Goal: Task Accomplishment & Management: Complete application form

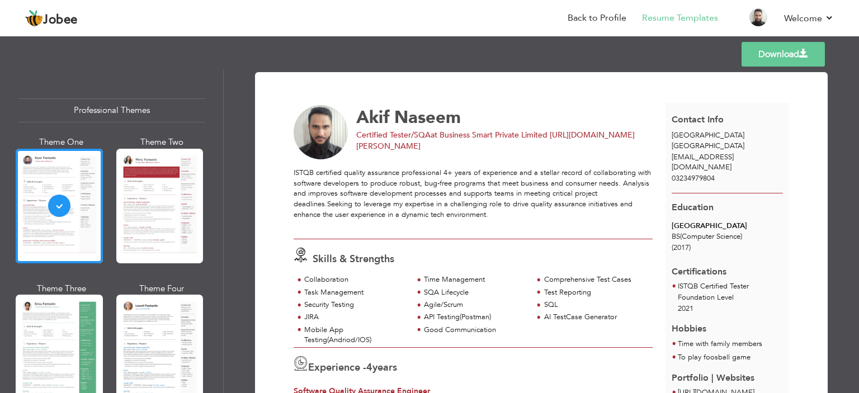
drag, startPoint x: 485, startPoint y: 74, endPoint x: 483, endPoint y: 94, distance: 19.7
click at [602, 15] on link "Back to Profile" at bounding box center [597, 18] width 59 height 13
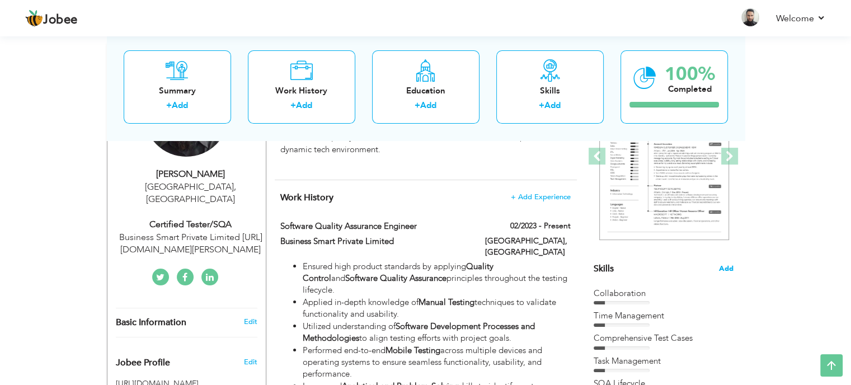
click at [721, 267] on span "Add" at bounding box center [726, 269] width 15 height 11
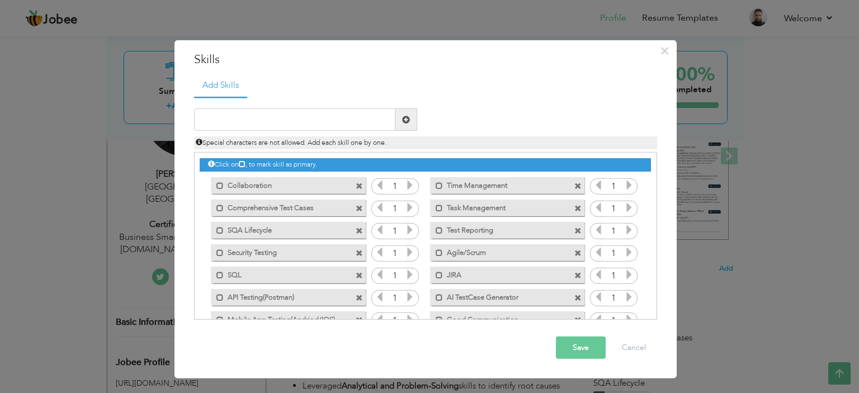
click at [359, 185] on span at bounding box center [359, 185] width 7 height 7
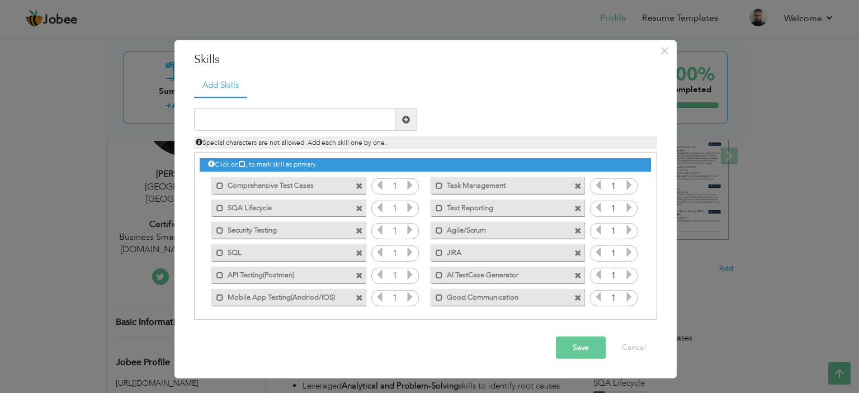
click at [359, 185] on span at bounding box center [359, 185] width 7 height 7
click at [575, 185] on span at bounding box center [578, 185] width 7 height 7
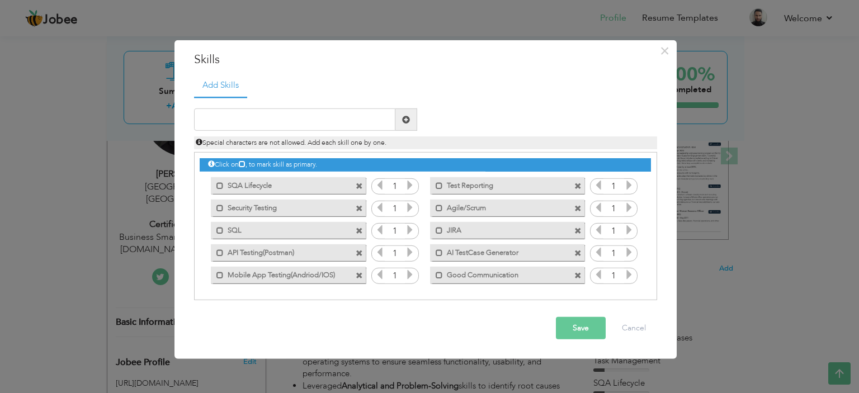
click at [359, 185] on span at bounding box center [359, 185] width 7 height 7
click at [575, 185] on span at bounding box center [578, 185] width 7 height 7
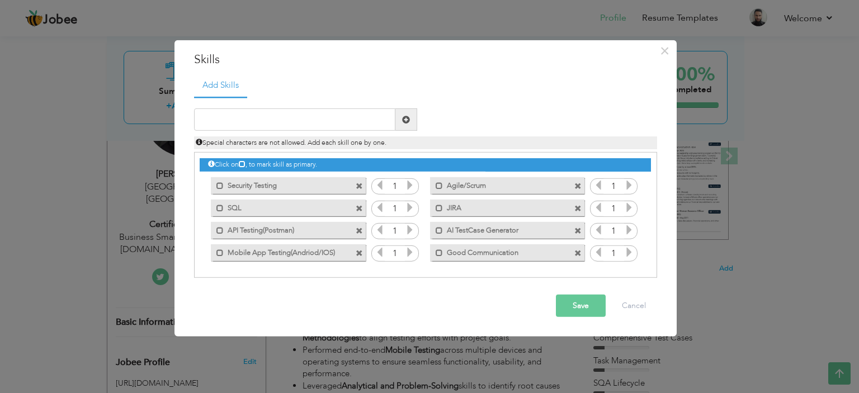
click at [359, 185] on span at bounding box center [359, 185] width 7 height 7
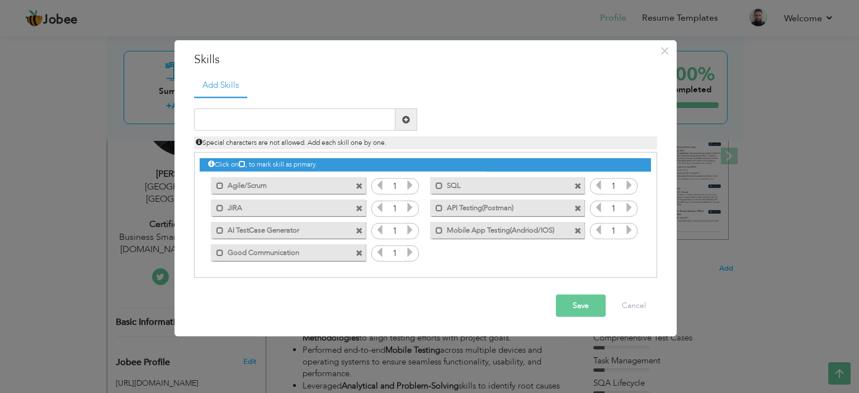
click at [359, 185] on span at bounding box center [359, 185] width 7 height 7
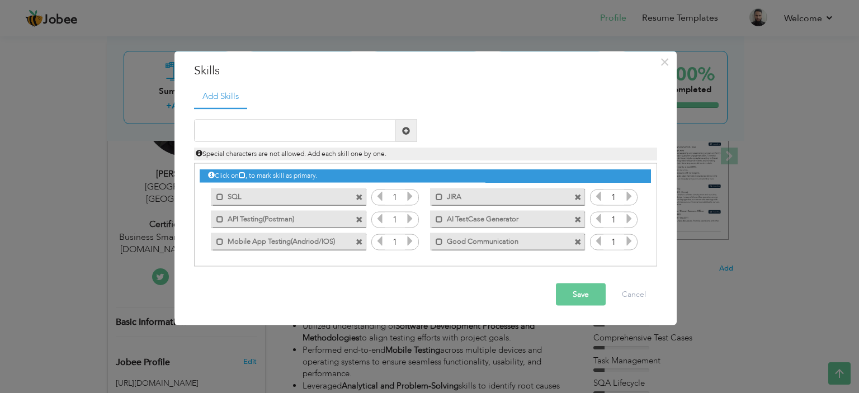
click at [359, 185] on div "Mark as primary skill. SQL" at bounding box center [285, 196] width 171 height 22
click at [359, 197] on span at bounding box center [359, 197] width 7 height 7
click at [575, 197] on span at bounding box center [578, 197] width 7 height 7
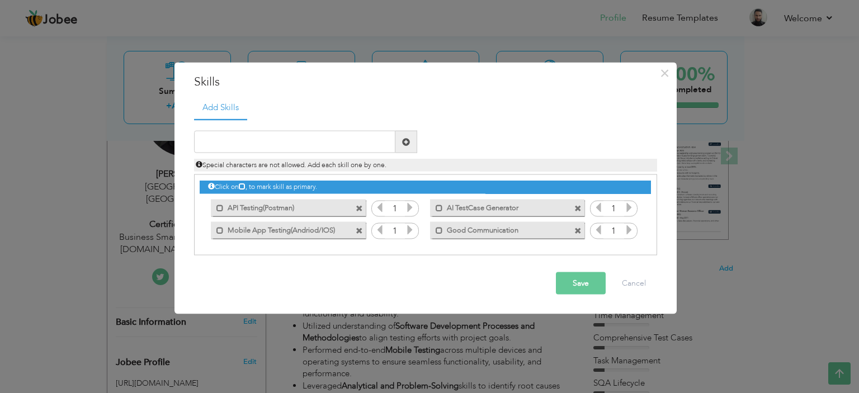
click at [359, 197] on div "Mark as primary skill. API Testing(Postman)" at bounding box center [285, 207] width 171 height 22
click at [359, 204] on span at bounding box center [361, 205] width 10 height 12
click at [359, 205] on span at bounding box center [359, 208] width 7 height 7
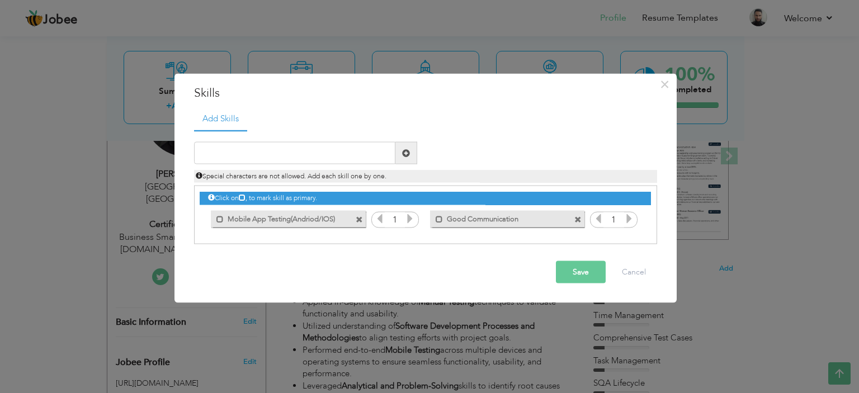
click at [359, 205] on div "Click on , to mark skill as primary. Mark as primary skill. Collaboration 1 1 1…" at bounding box center [425, 208] width 451 height 44
click at [359, 218] on span at bounding box center [359, 219] width 7 height 7
click at [359, 219] on span at bounding box center [359, 219] width 7 height 7
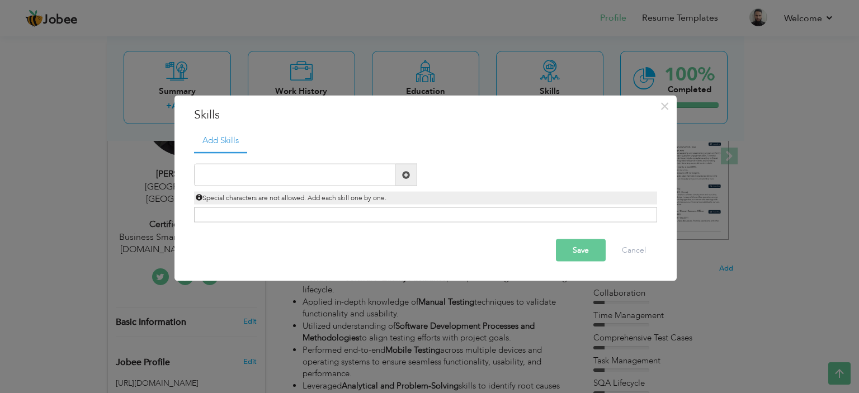
click at [293, 187] on div "Special characters are not allowed. Add each skill one by one." at bounding box center [426, 195] width 480 height 18
click at [293, 180] on input "text" at bounding box center [294, 175] width 201 height 22
type input "D"
type input "Strong SDLC and STLC"
drag, startPoint x: 573, startPoint y: 250, endPoint x: 561, endPoint y: 246, distance: 12.9
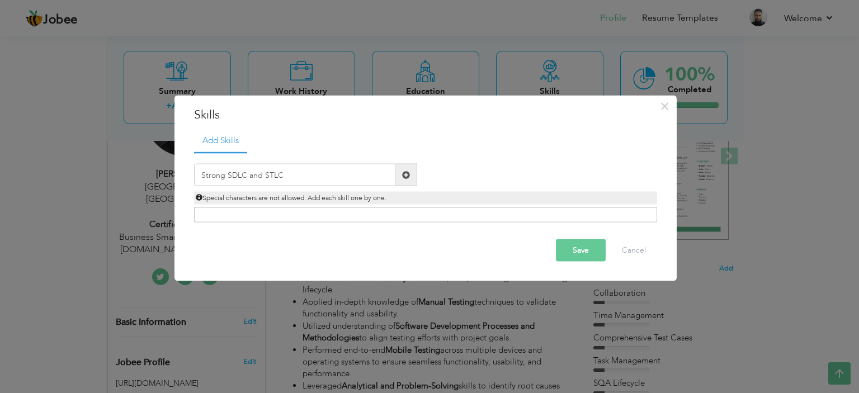
click at [573, 250] on button "Save" at bounding box center [581, 250] width 50 height 22
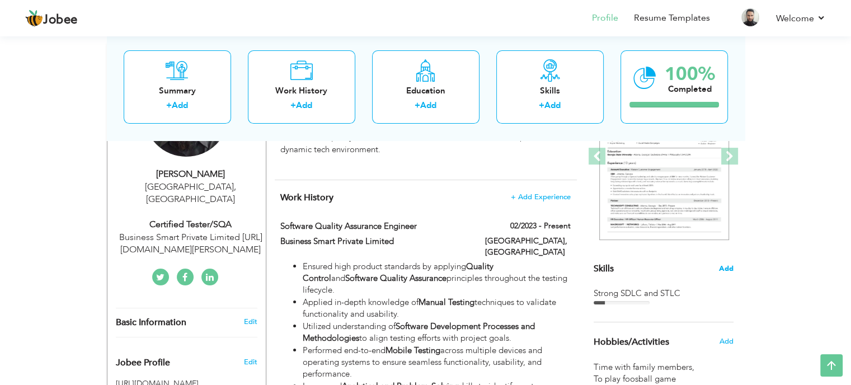
click at [724, 266] on span "Add" at bounding box center [726, 269] width 15 height 11
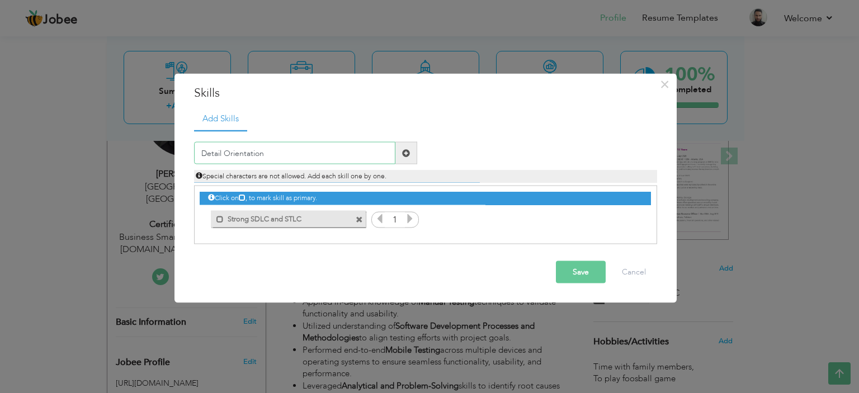
type input "Detail Orientation"
click at [398, 153] on span at bounding box center [407, 153] width 22 height 22
click at [275, 152] on input "text" at bounding box center [294, 153] width 201 height 22
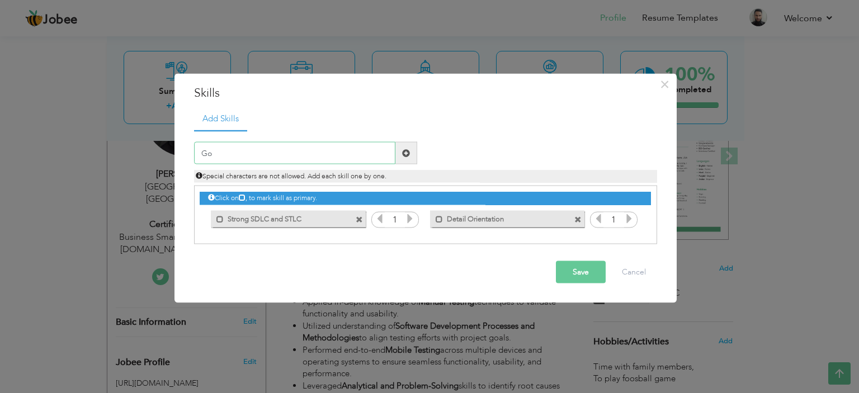
type input "G"
click at [346, 149] on input "Good Communication" at bounding box center [294, 153] width 201 height 22
type input "Good Communication"
click at [407, 157] on span at bounding box center [406, 153] width 8 height 8
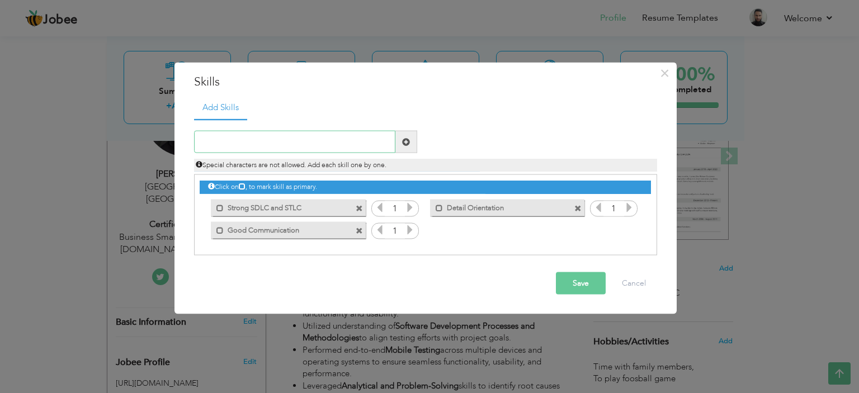
click at [271, 153] on input "text" at bounding box center [294, 142] width 201 height 22
type input "A"
type input "a"
type input "Agile Collaboration"
click at [403, 145] on span at bounding box center [406, 142] width 8 height 8
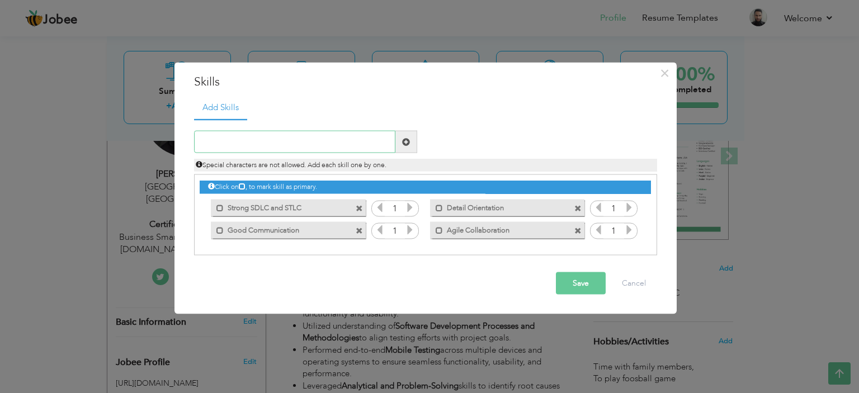
click at [283, 135] on input "text" at bounding box center [294, 142] width 201 height 22
type input "A"
click at [212, 142] on input "Palywright(Automation)" at bounding box center [294, 142] width 201 height 22
type input "Playwright(Automation)"
click at [405, 143] on span at bounding box center [406, 142] width 8 height 8
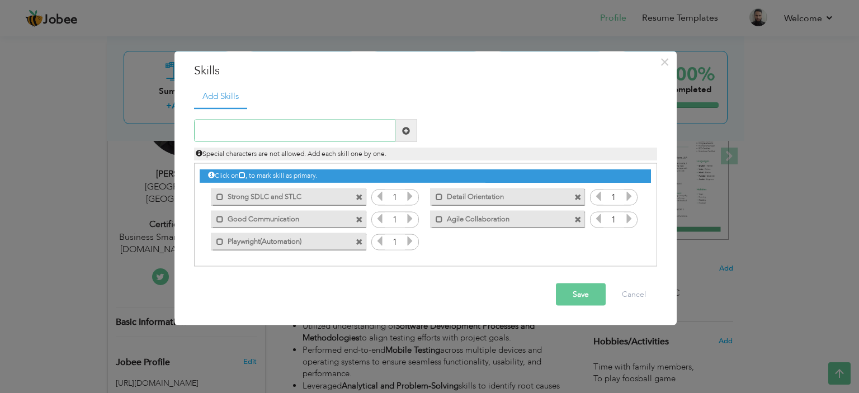
click at [227, 140] on input "text" at bounding box center [294, 131] width 201 height 22
type input "JIRA"
click at [411, 128] on span at bounding box center [407, 131] width 22 height 22
click at [267, 134] on input "text" at bounding box center [294, 131] width 201 height 22
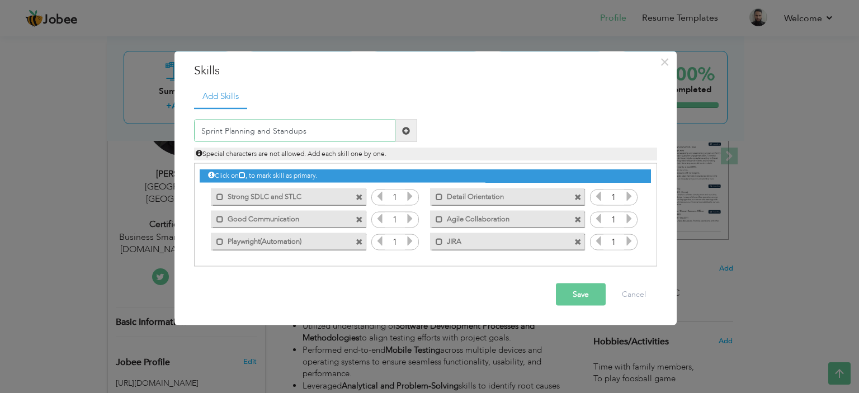
type input "Sprint Planning and Standups"
click at [402, 128] on span at bounding box center [406, 130] width 8 height 8
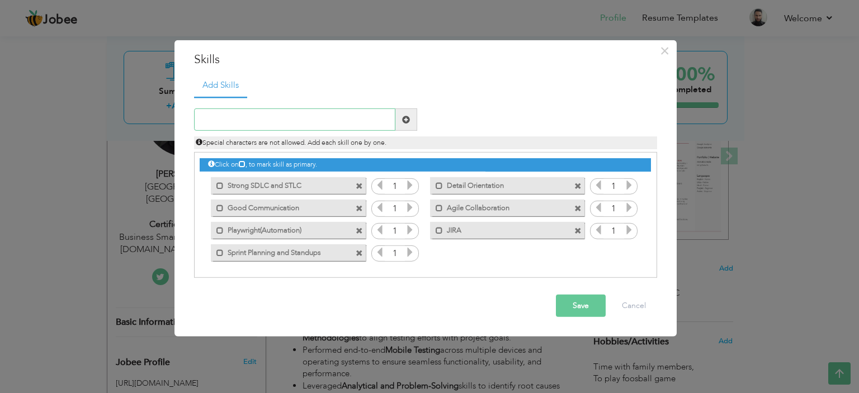
click at [251, 116] on input "text" at bounding box center [294, 120] width 201 height 22
type input "UI/UX and Regression Testing"
click at [406, 121] on span at bounding box center [406, 120] width 8 height 8
click at [312, 109] on input "text" at bounding box center [294, 120] width 201 height 22
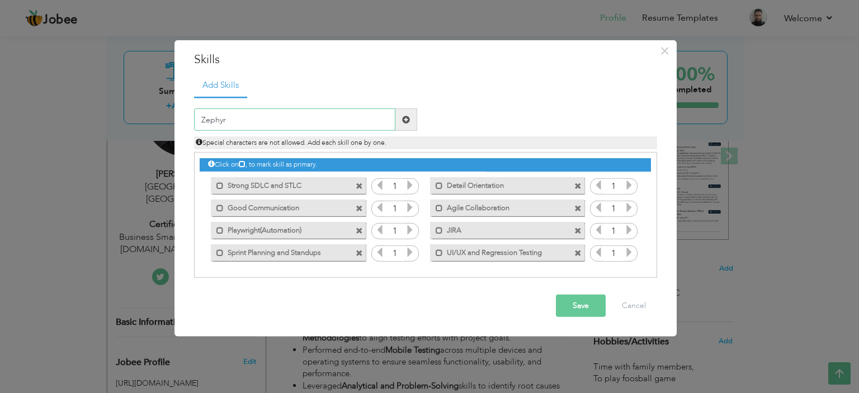
type input "Zephyr"
click at [410, 119] on span at bounding box center [406, 120] width 8 height 8
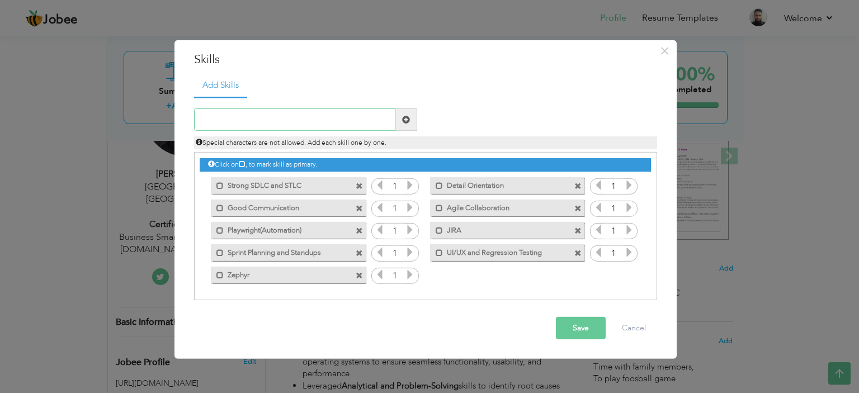
click at [234, 115] on input "text" at bounding box center [294, 120] width 201 height 22
click at [218, 122] on input "Comrehensive Test Cases" at bounding box center [294, 120] width 201 height 22
type input "Comprehensive Test Cases"
click at [408, 120] on span at bounding box center [406, 120] width 8 height 8
click at [294, 129] on input "text" at bounding box center [294, 120] width 201 height 22
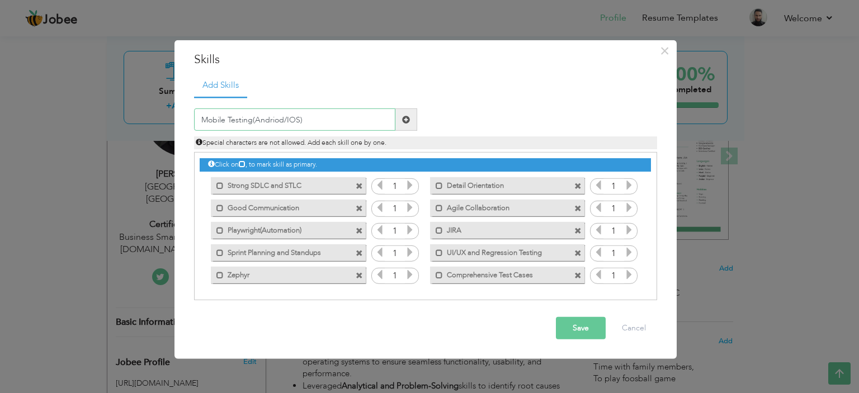
type input "Mobile Testing(Andriod/IOS)"
click at [414, 119] on span at bounding box center [407, 120] width 22 height 22
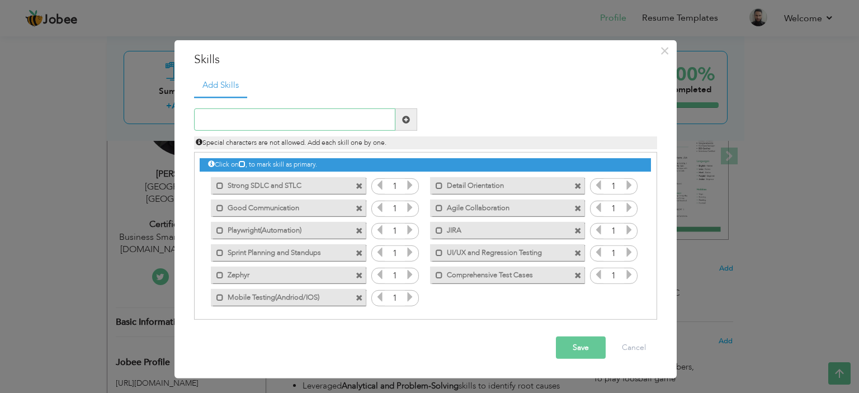
click at [304, 124] on input "text" at bounding box center [294, 120] width 201 height 22
type input "Cross Browser Testing"
click at [413, 123] on span at bounding box center [407, 120] width 22 height 22
click at [581, 347] on button "Save" at bounding box center [581, 348] width 50 height 22
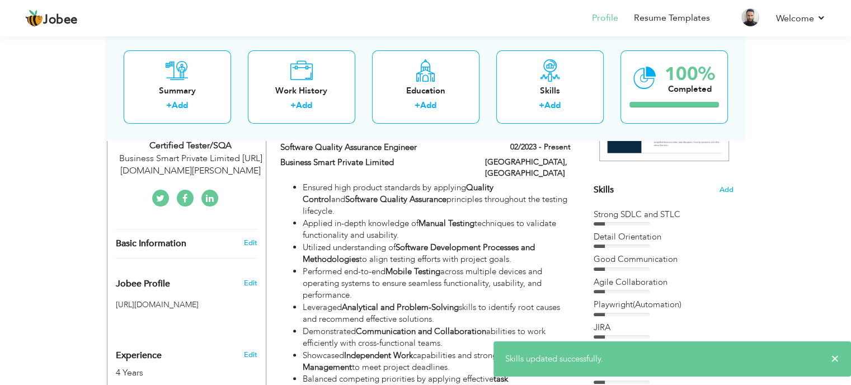
scroll to position [280, 0]
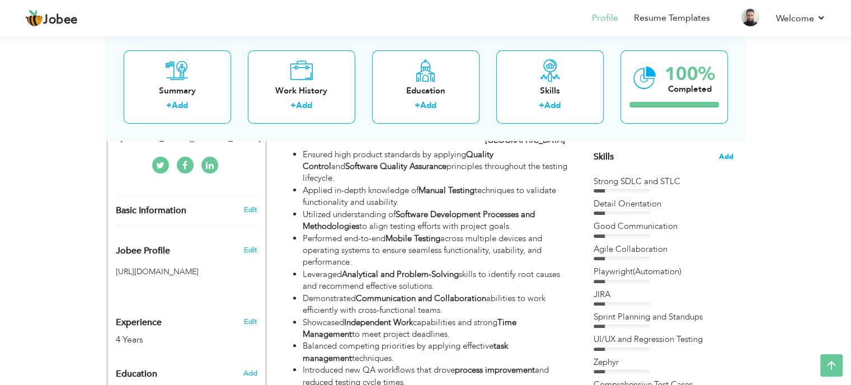
click at [725, 158] on span "Add" at bounding box center [726, 157] width 15 height 11
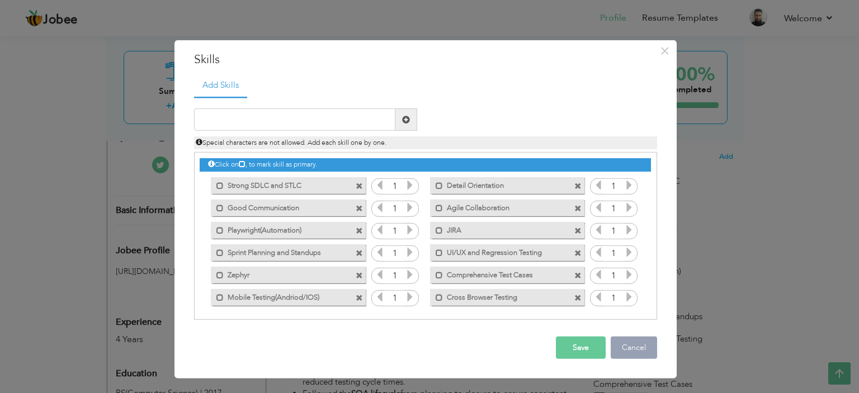
click at [646, 347] on button "Cancel" at bounding box center [634, 348] width 46 height 22
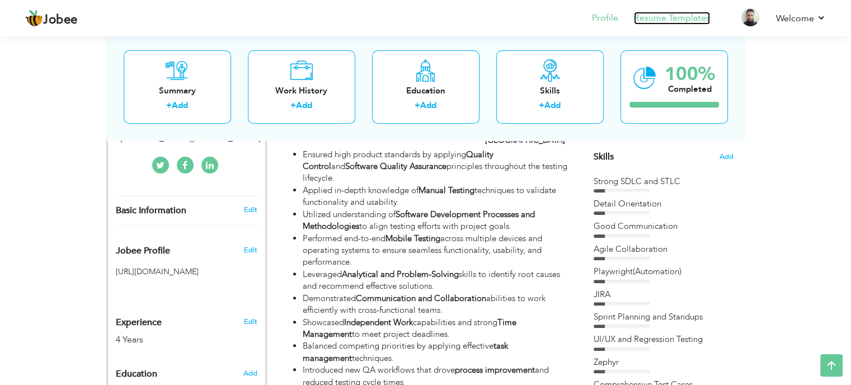
click at [690, 16] on link "Resume Templates" at bounding box center [672, 18] width 76 height 13
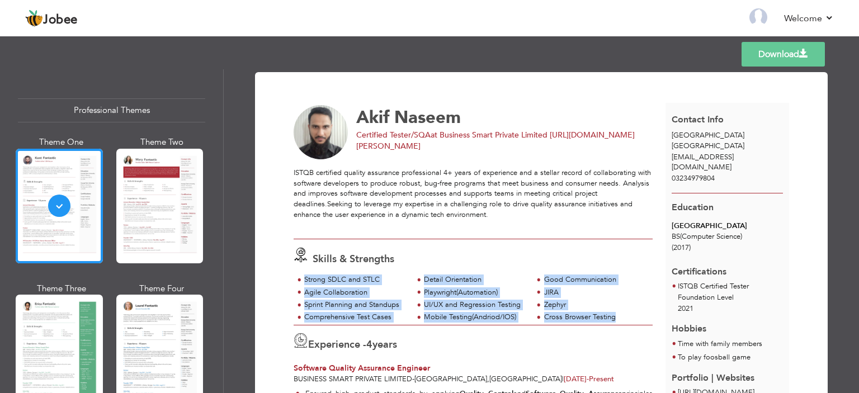
drag, startPoint x: 619, startPoint y: 318, endPoint x: 295, endPoint y: 283, distance: 325.3
click at [295, 283] on div "Strong SDLC and STLC Detail Orientation Good Communication Agile Collaboration …" at bounding box center [473, 300] width 359 height 50
copy div "Strong SDLC and STLC Detail Orientation Good Communication Agile Collaboration …"
click at [589, 20] on link "Back to Profile" at bounding box center [597, 18] width 59 height 13
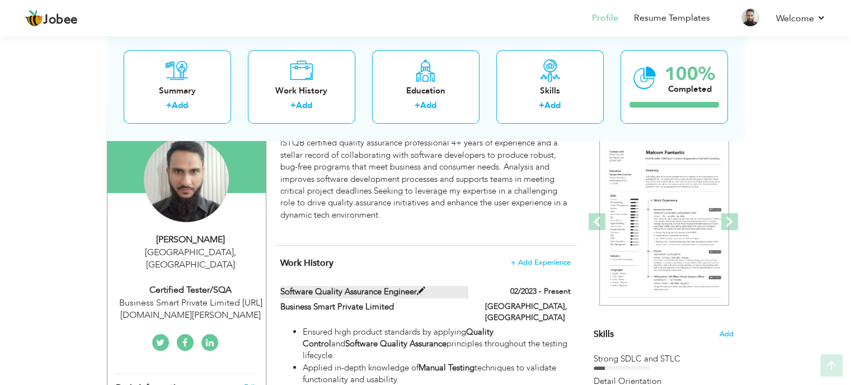
scroll to position [112, 0]
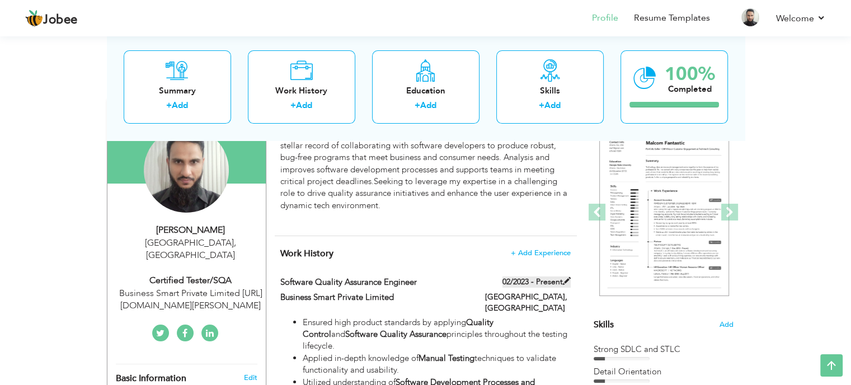
click at [567, 283] on span at bounding box center [567, 281] width 8 height 8
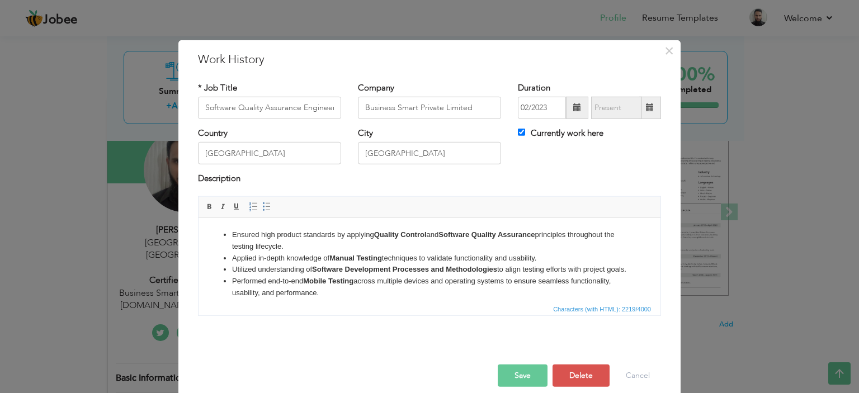
click at [483, 290] on li "Performed end-to-end Mobile Testing across multiple devices and operating syste…" at bounding box center [429, 286] width 395 height 23
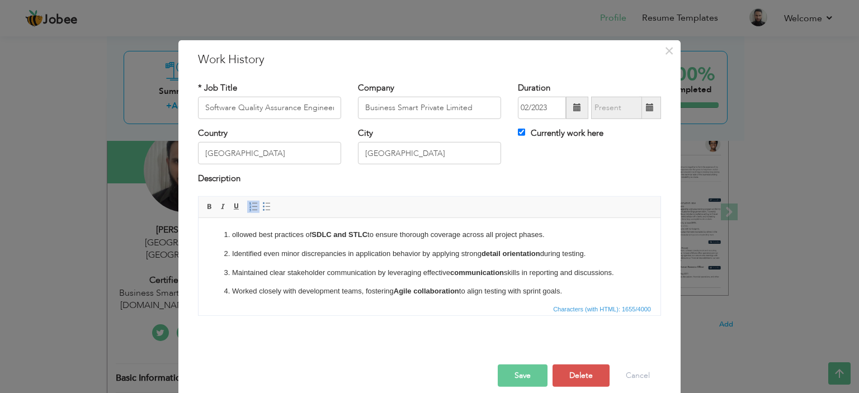
scroll to position [145, 0]
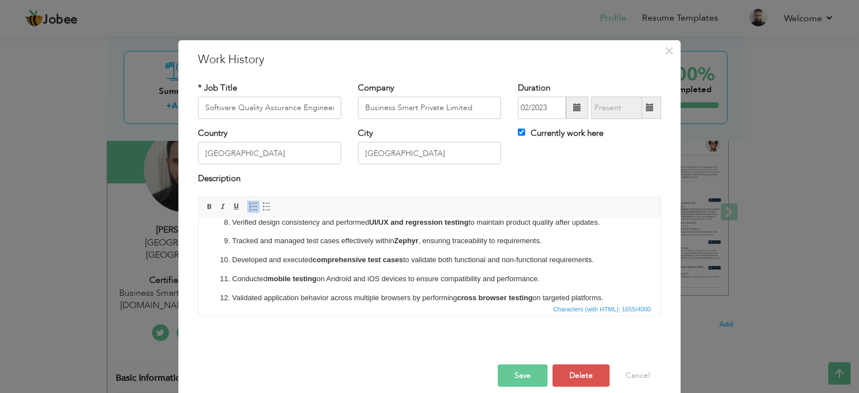
click at [304, 260] on p "Developed and executed comprehensive test cases to validate both functional and…" at bounding box center [429, 260] width 395 height 12
click at [264, 204] on span at bounding box center [266, 207] width 9 height 9
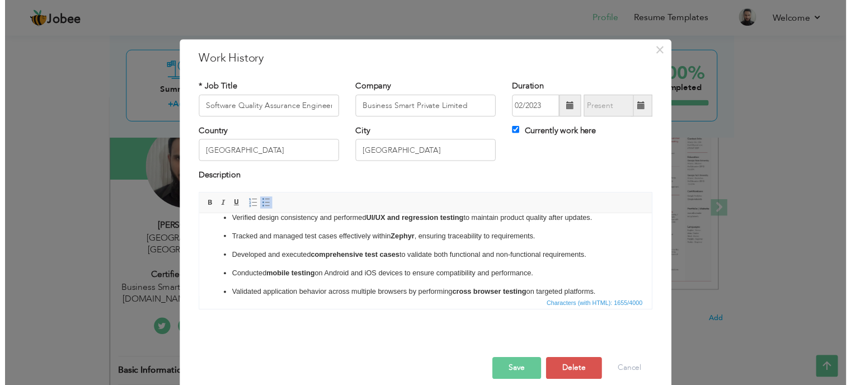
scroll to position [0, 0]
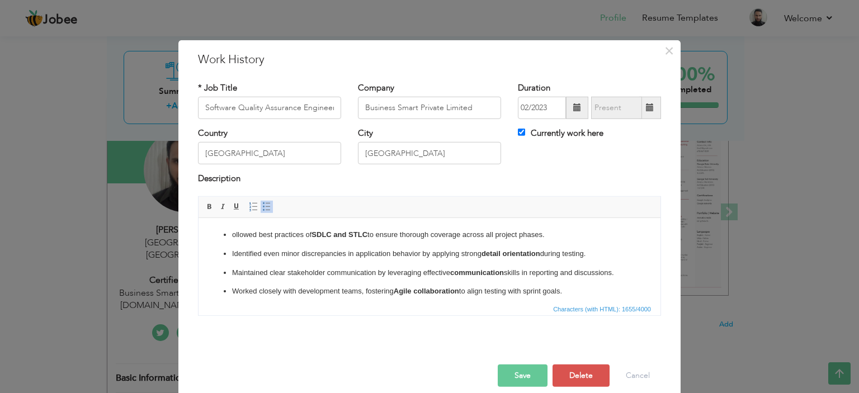
click at [237, 238] on p "ollowed best practices of SDLC and STLC to ensure thorough coverage across all …" at bounding box center [429, 235] width 395 height 12
click at [234, 236] on p "ollowed best practices of SDLC and STLC to ensure thorough coverage across all …" at bounding box center [429, 235] width 395 height 12
drag, startPoint x: 517, startPoint y: 372, endPoint x: 525, endPoint y: 349, distance: 24.2
click at [519, 372] on button "Save" at bounding box center [523, 376] width 50 height 22
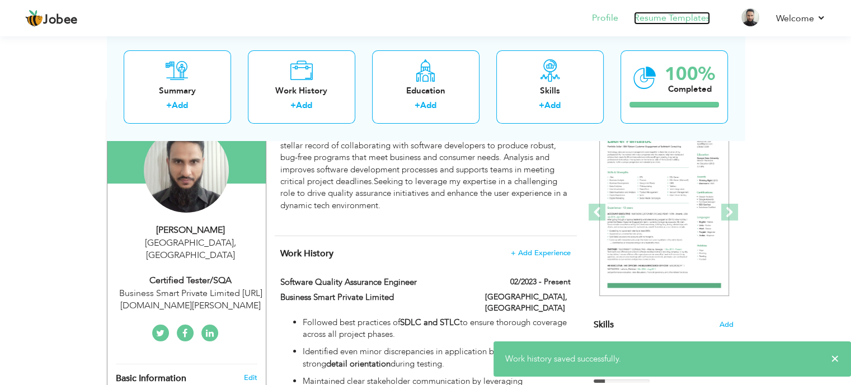
click at [663, 18] on link "Resume Templates" at bounding box center [672, 18] width 76 height 13
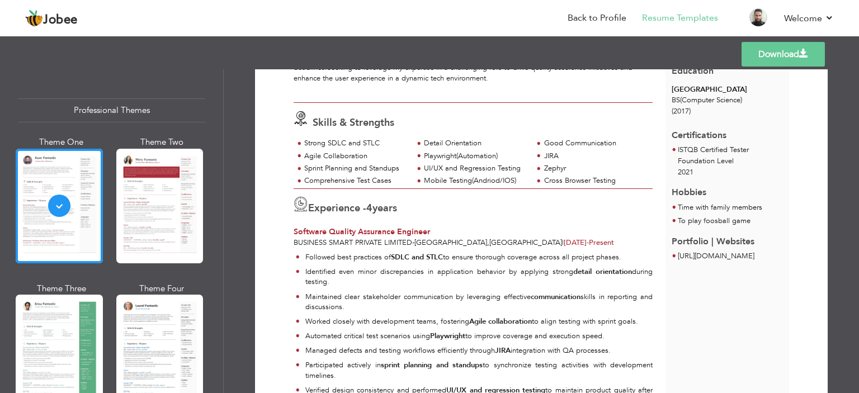
scroll to position [117, 0]
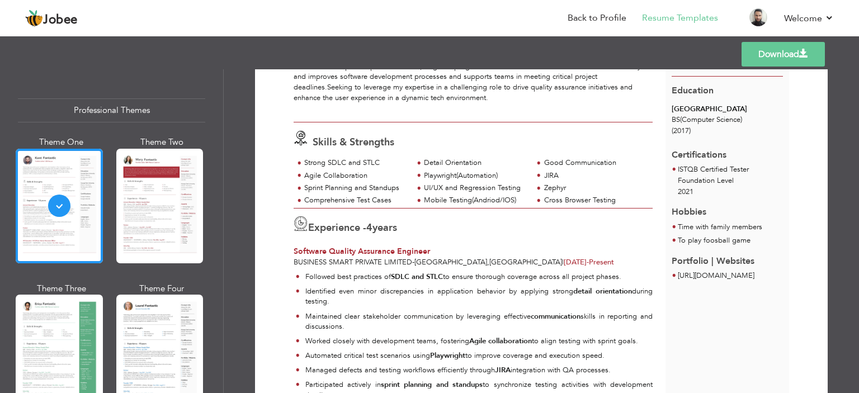
click at [803, 59] on link "Download" at bounding box center [783, 54] width 83 height 25
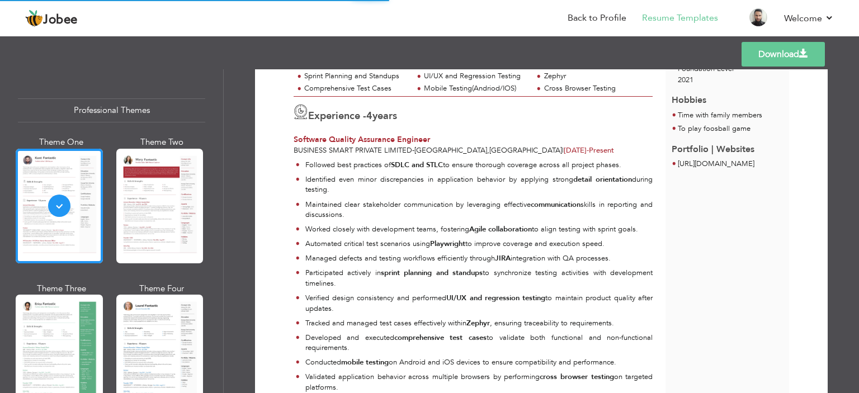
scroll to position [285, 0]
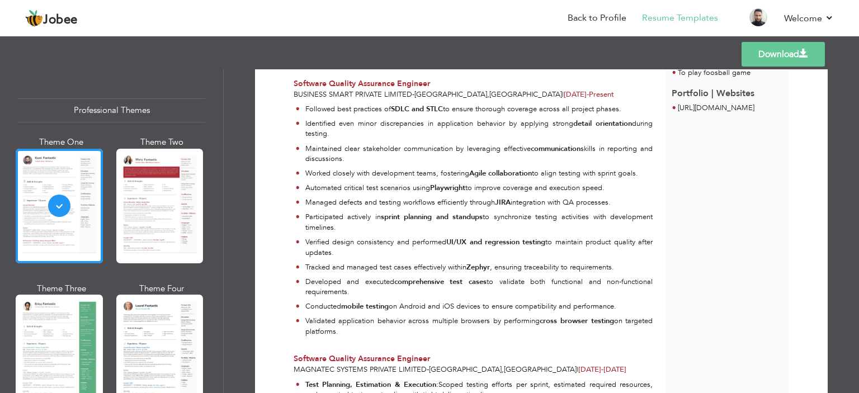
click at [806, 49] on span at bounding box center [804, 53] width 9 height 9
click at [603, 19] on link "Back to Profile" at bounding box center [597, 18] width 59 height 13
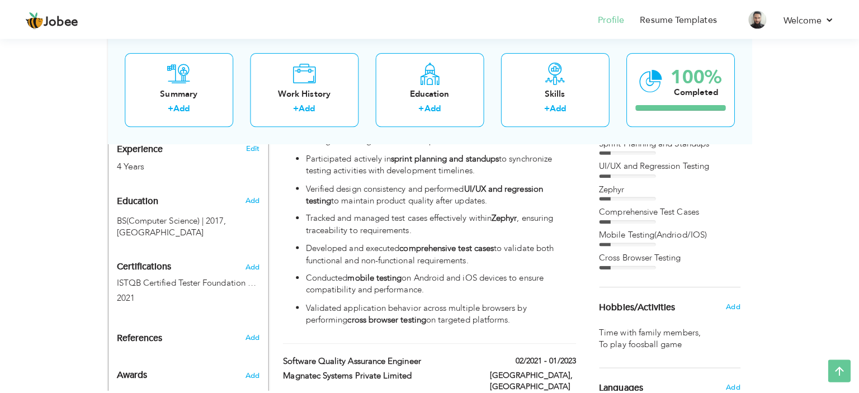
scroll to position [286, 0]
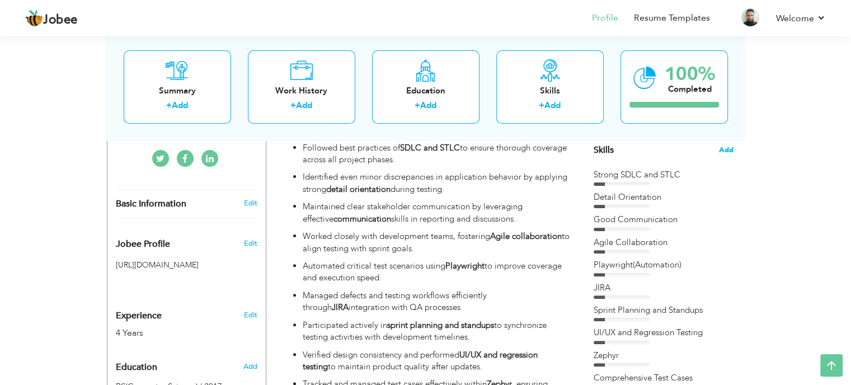
click at [725, 145] on span "Add" at bounding box center [726, 150] width 15 height 11
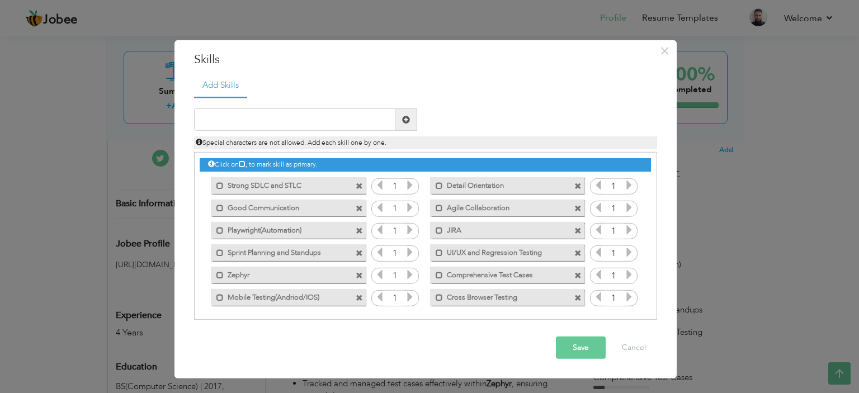
click at [333, 104] on div "Duplicate entry" at bounding box center [425, 209] width 463 height 224
click at [317, 125] on input "text" at bounding box center [294, 120] width 201 height 22
click at [360, 275] on span at bounding box center [359, 275] width 7 height 7
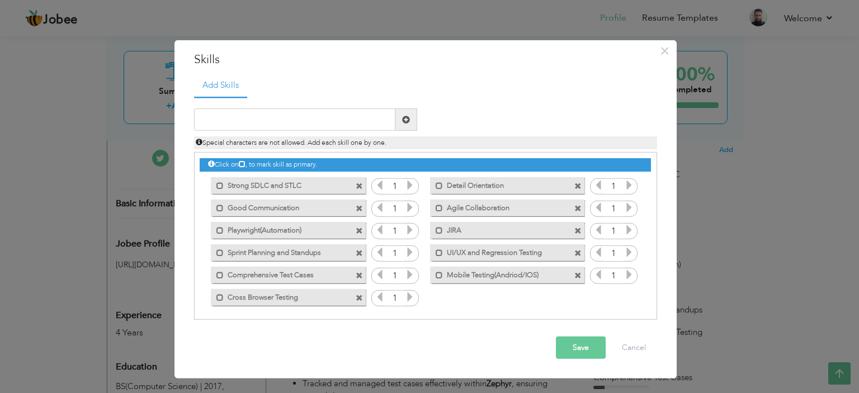
click at [575, 231] on span at bounding box center [578, 230] width 7 height 7
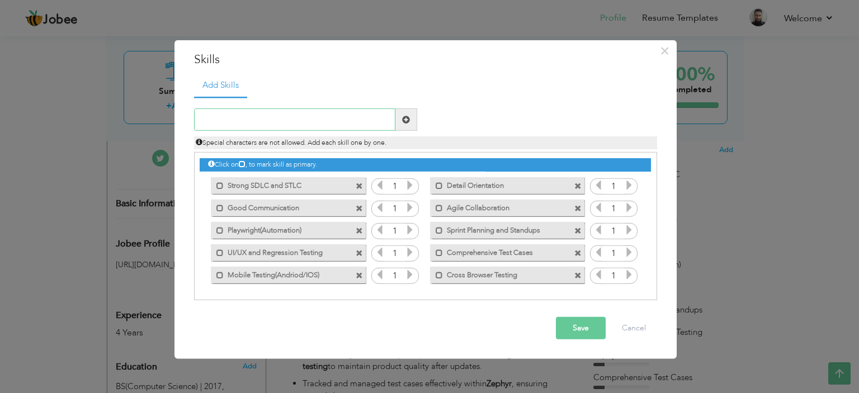
click at [274, 118] on input "text" at bounding box center [294, 120] width 201 height 22
type input "JIRA(Defect Tracking)"
click at [407, 123] on span at bounding box center [406, 120] width 8 height 8
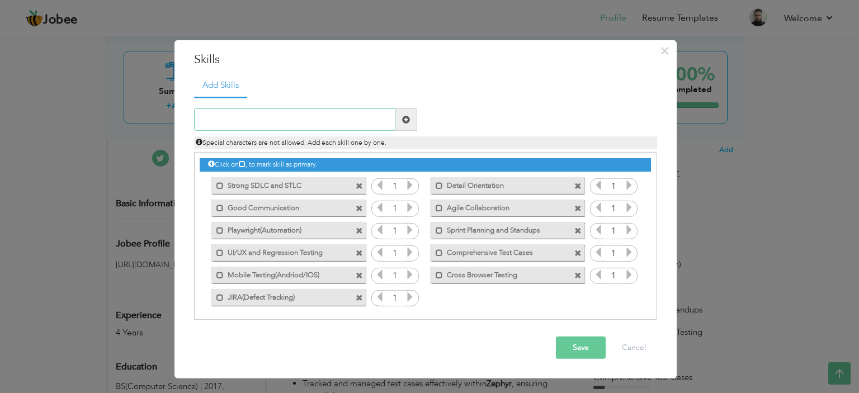
click at [311, 117] on input "text" at bounding box center [294, 120] width 201 height 22
click at [249, 119] on input "Zephyr(Test management)" at bounding box center [294, 120] width 201 height 22
type input "Zephyr(Test Management)"
click at [407, 119] on span at bounding box center [406, 120] width 8 height 8
click at [309, 122] on input "text" at bounding box center [294, 120] width 201 height 22
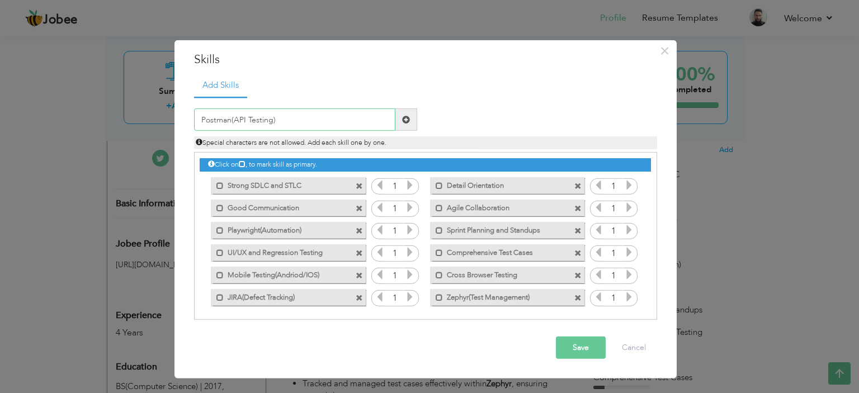
type input "Postman(API Testing)"
click at [406, 116] on span at bounding box center [406, 120] width 8 height 8
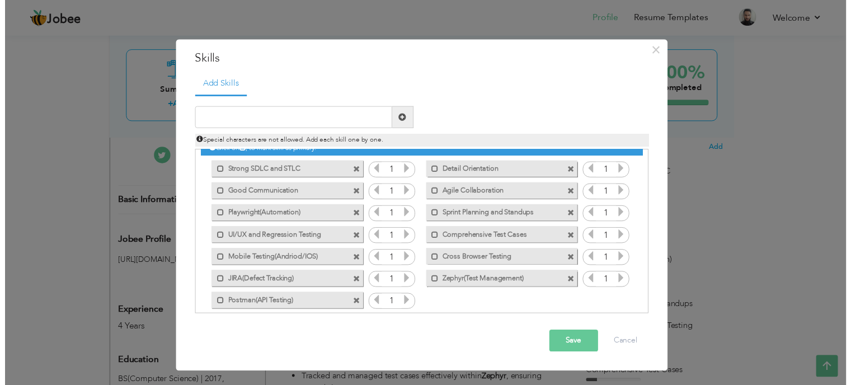
scroll to position [25, 0]
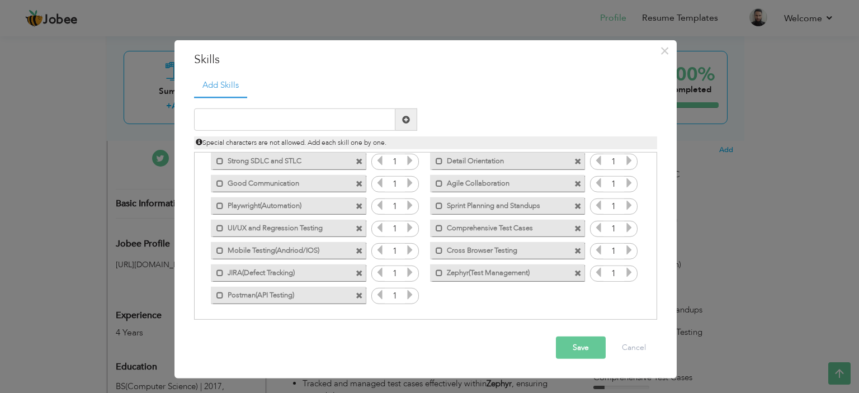
drag, startPoint x: 588, startPoint y: 346, endPoint x: 540, endPoint y: 333, distance: 49.3
click at [588, 346] on button "Save" at bounding box center [581, 348] width 50 height 22
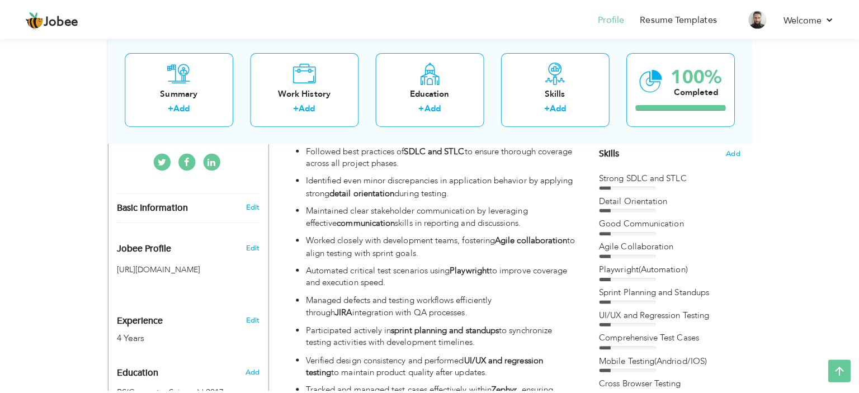
scroll to position [0, 0]
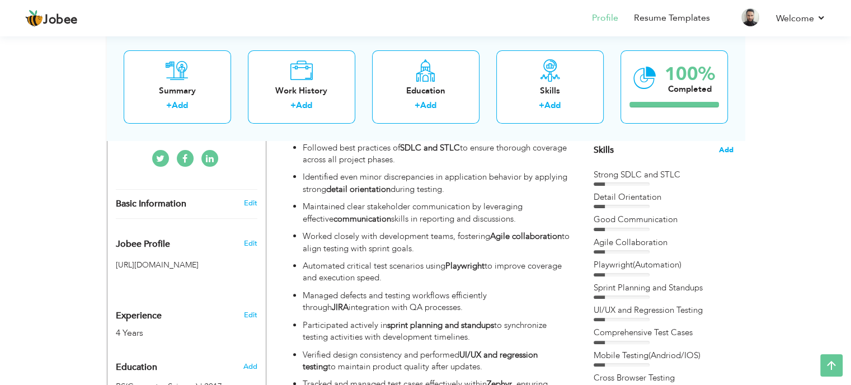
click at [727, 150] on span "Add" at bounding box center [726, 150] width 15 height 11
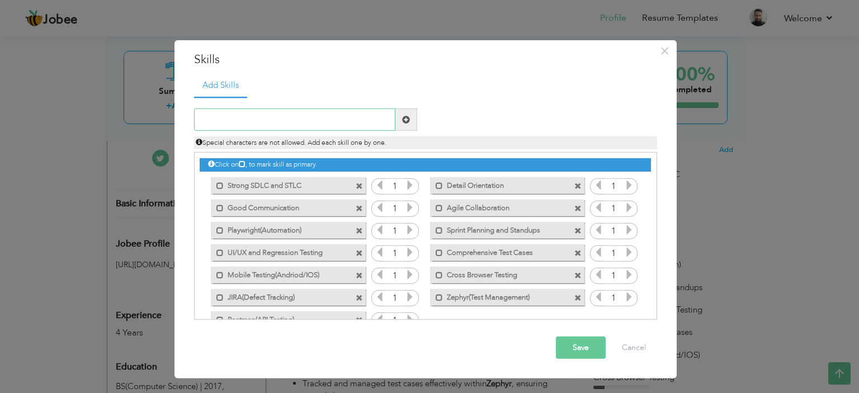
click at [298, 123] on input "text" at bounding box center [294, 120] width 201 height 22
type input "Cross Browser Testing"
click at [401, 115] on span at bounding box center [407, 120] width 22 height 22
click at [573, 346] on button "Save" at bounding box center [581, 348] width 50 height 22
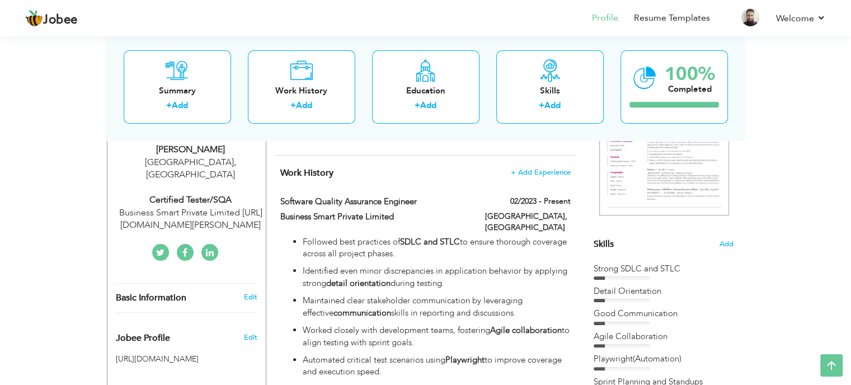
scroll to position [175, 0]
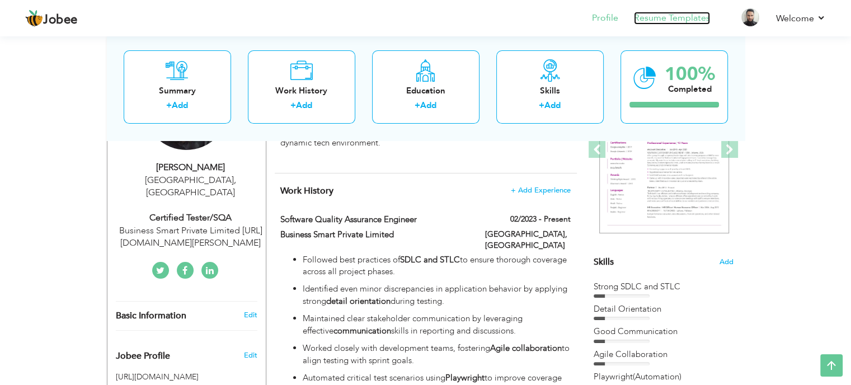
click at [692, 24] on link "Resume Templates" at bounding box center [672, 18] width 76 height 13
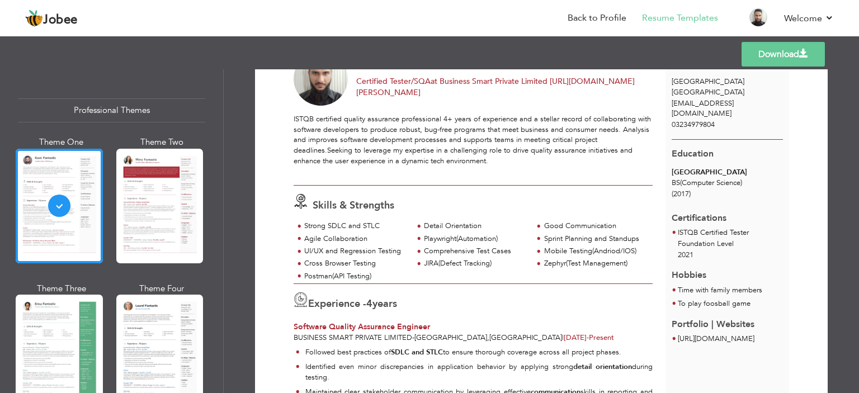
scroll to position [23, 0]
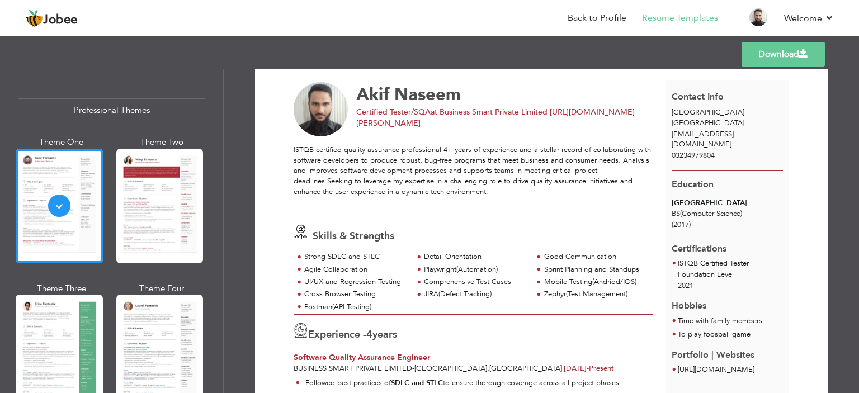
click at [797, 54] on link "Download" at bounding box center [783, 54] width 83 height 25
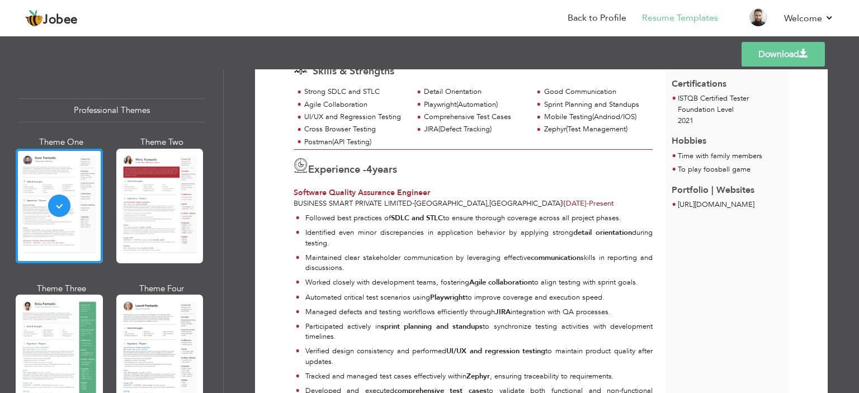
scroll to position [181, 0]
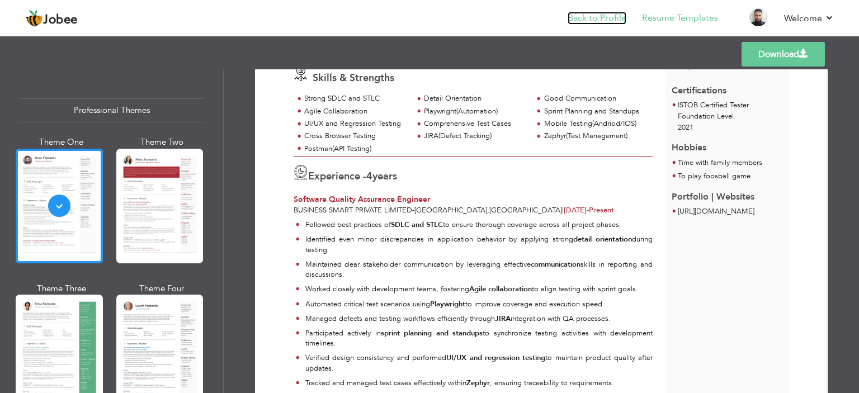
click at [608, 19] on link "Back to Profile" at bounding box center [597, 18] width 59 height 13
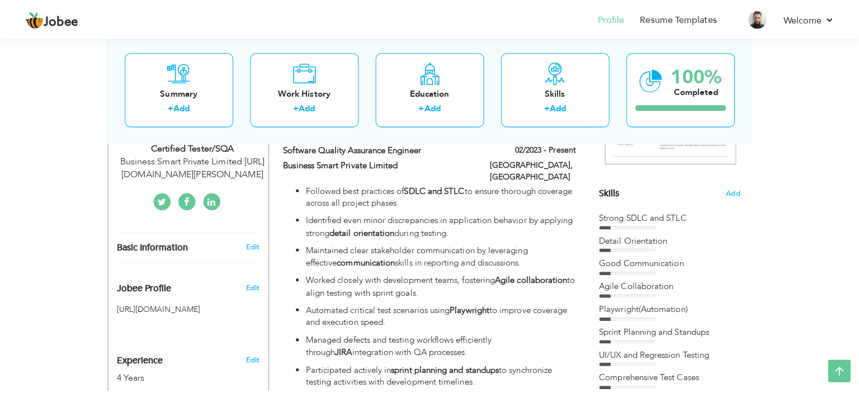
scroll to position [243, 0]
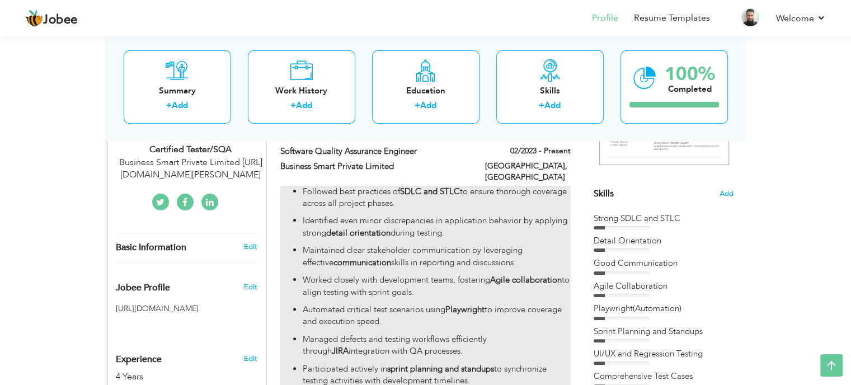
click at [475, 215] on p "Identified even minor discrepancies in application behavior by applying strong …" at bounding box center [436, 227] width 267 height 24
type input "Software Quality Assurance Engineer"
type input "Business Smart Private Limited"
type input "02/2023"
type input "[GEOGRAPHIC_DATA]"
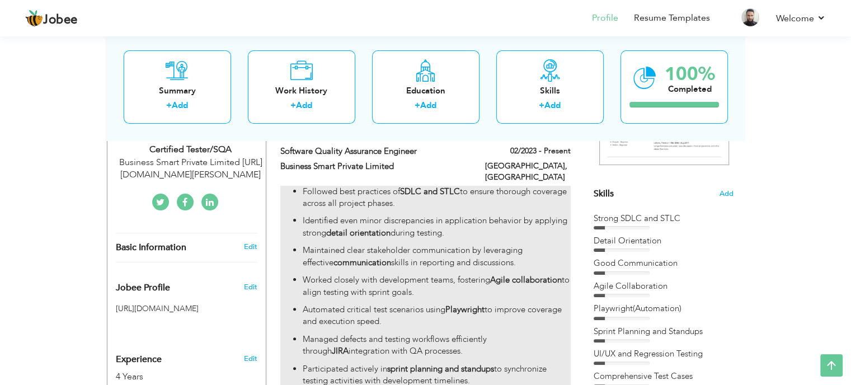
type input "[GEOGRAPHIC_DATA]"
checkbox input "true"
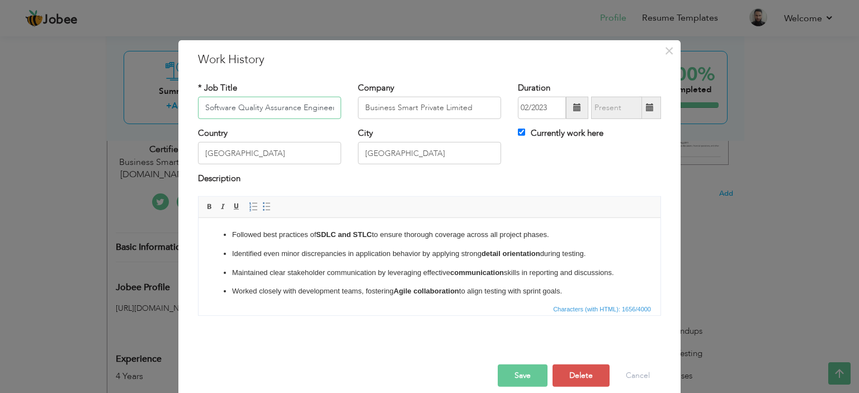
scroll to position [12, 0]
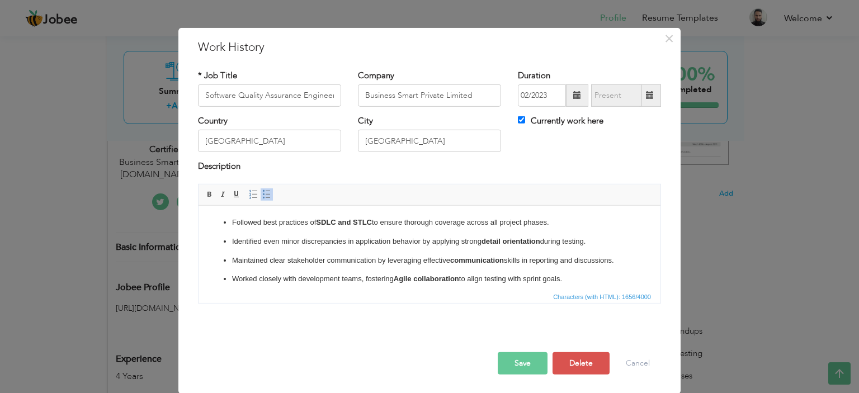
click at [577, 283] on p "Worked closely with development teams, fostering Agile collaboration to align t…" at bounding box center [429, 279] width 395 height 12
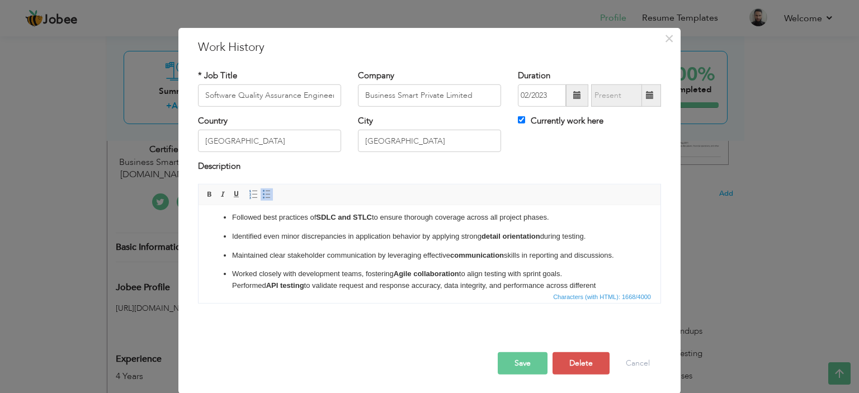
scroll to position [17, 0]
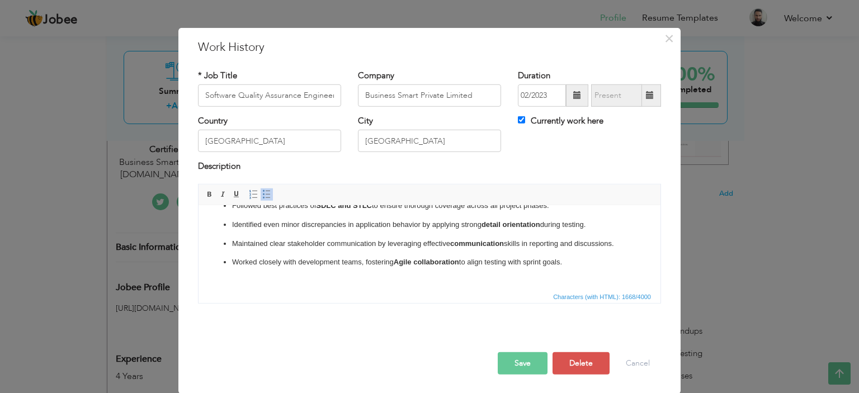
click at [586, 264] on p "Worked closely with development teams, fostering Agile collaboration to align t…" at bounding box center [429, 267] width 395 height 23
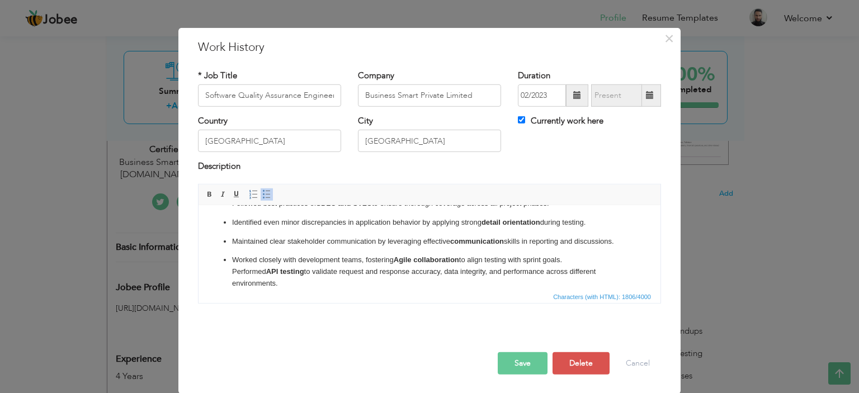
drag, startPoint x: 277, startPoint y: 283, endPoint x: 228, endPoint y: 263, distance: 53.2
click at [228, 263] on ul "Followed best practices of SDLC and STLC to ensure thorough coverage across all…" at bounding box center [430, 319] width 440 height 243
click at [262, 192] on span at bounding box center [266, 194] width 9 height 9
click at [262, 194] on span at bounding box center [266, 194] width 9 height 9
click at [261, 272] on li "​​​​​​​ Performed API testing to validate request and response accuracy, data i…" at bounding box center [429, 277] width 395 height 23
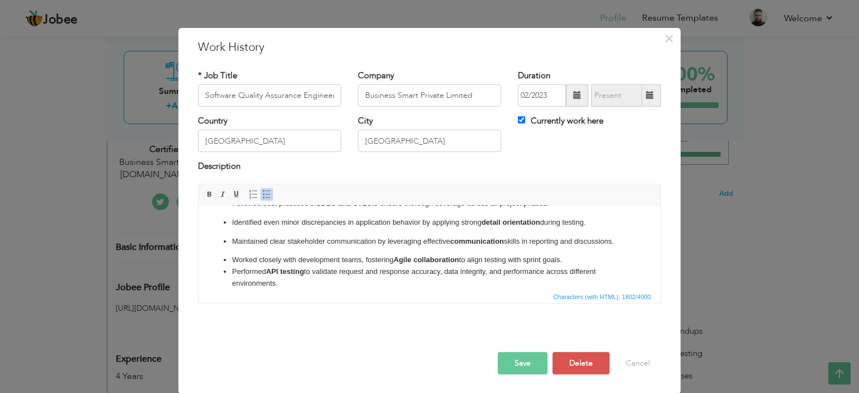
click at [298, 275] on strong "API testing" at bounding box center [285, 271] width 38 height 8
click at [307, 272] on li "​​​​​​​ Performed API testing to validate request and response accuracy, data i…" at bounding box center [429, 277] width 395 height 23
click at [333, 273] on li "​​​​​​​ Performed API testing using postman,to validate request and response ac…" at bounding box center [429, 277] width 395 height 23
drag, startPoint x: 355, startPoint y: 272, endPoint x: 330, endPoint y: 270, distance: 25.3
click at [330, 270] on li "​​​​​​​ Performed API testing using P ostman,to validate request and response a…" at bounding box center [429, 277] width 395 height 23
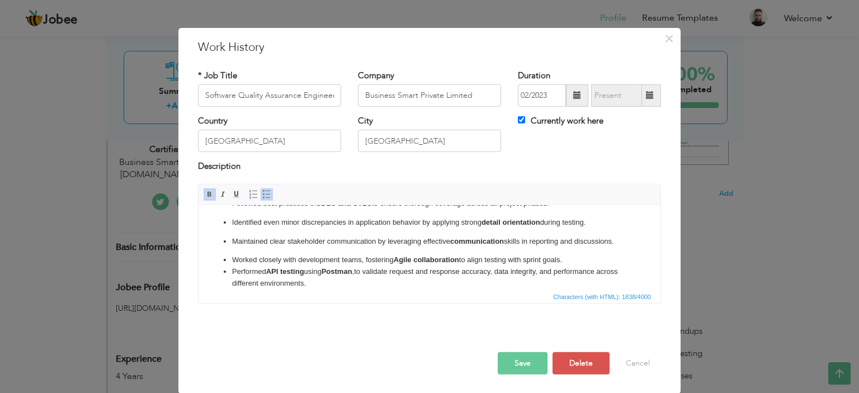
click at [406, 267] on li "​​​​​​​ Performed API testing using Postman ,to validate request and response a…" at bounding box center [429, 277] width 395 height 23
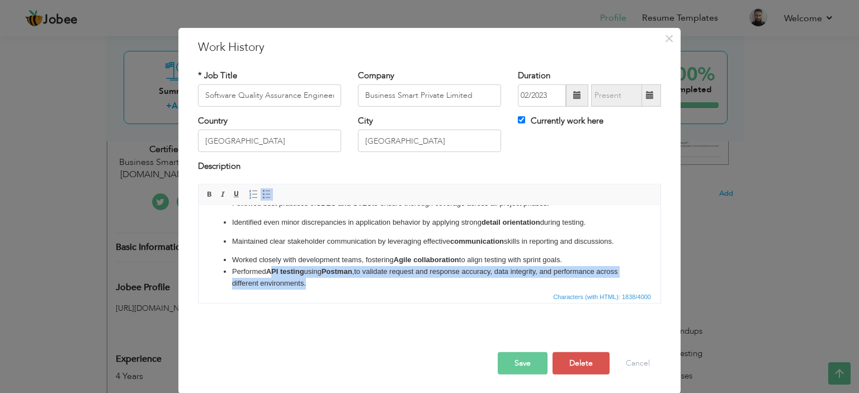
scroll to position [20, 0]
drag, startPoint x: 350, startPoint y: 285, endPoint x: 219, endPoint y: 271, distance: 132.2
click at [219, 271] on ul "Followed best practices of SDLC and STLC to ensure thorough coverage across all…" at bounding box center [430, 318] width 440 height 243
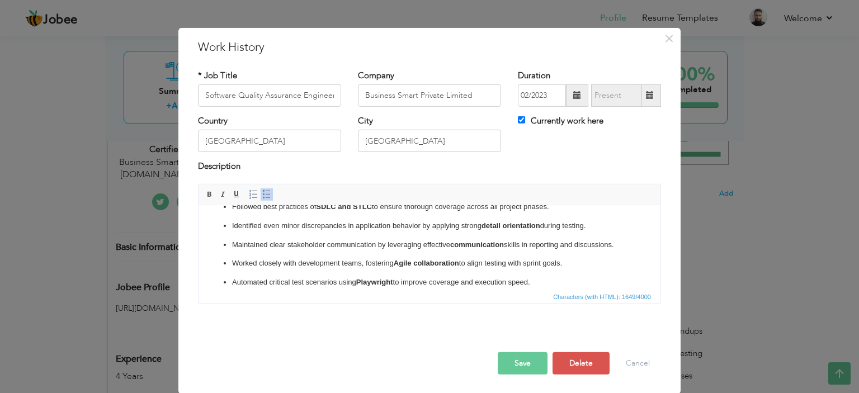
scroll to position [0, 0]
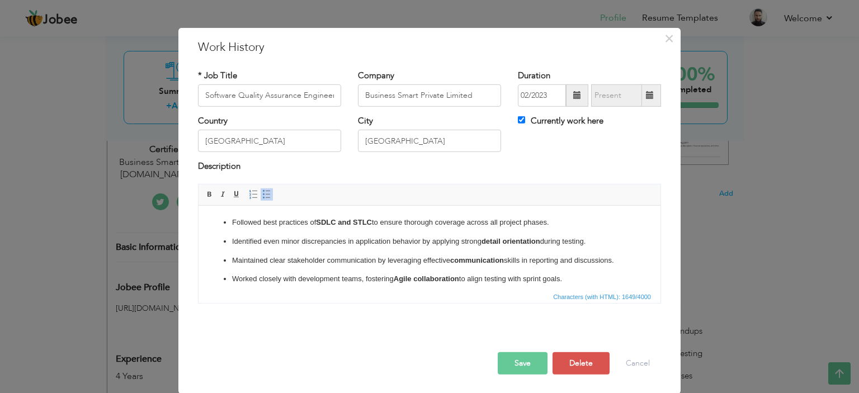
click at [233, 223] on p "Followed best practices of SDLC and STLC to ensure thorough coverage across all…" at bounding box center [429, 223] width 395 height 12
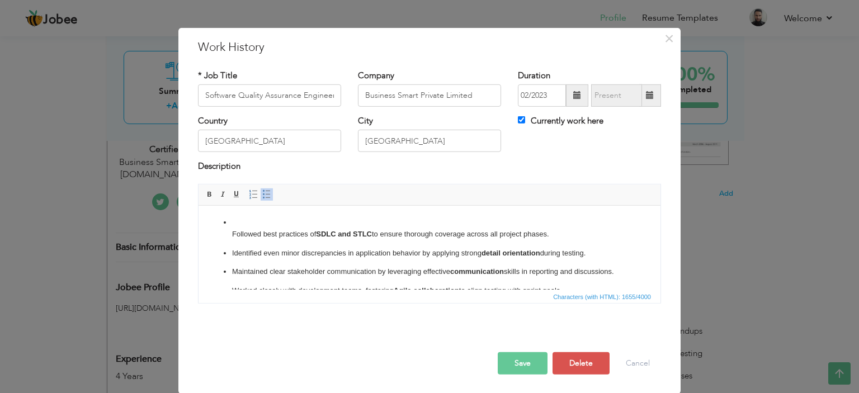
click at [242, 226] on p "​​​​​​​ Followed best practices of SDLC and STLC to ensure thorough coverage ac…" at bounding box center [429, 228] width 395 height 23
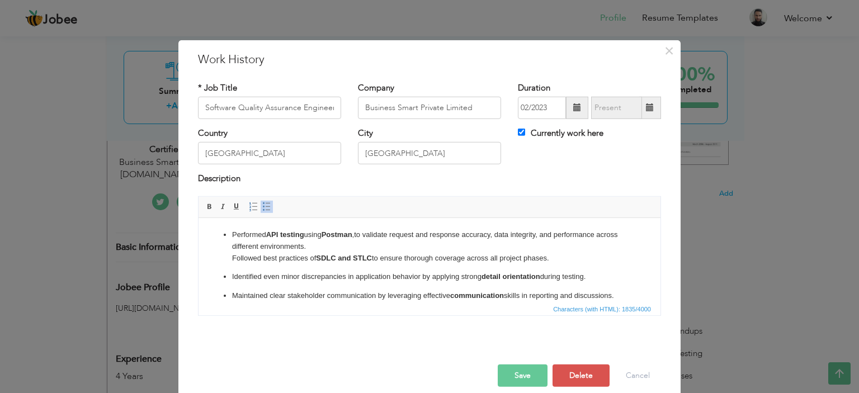
click at [310, 267] on ul "Performed API testing using Postman ,to validate request and response accuracy,…" at bounding box center [430, 350] width 440 height 243
click at [262, 206] on span at bounding box center [266, 207] width 9 height 9
click at [262, 205] on span at bounding box center [266, 207] width 9 height 9
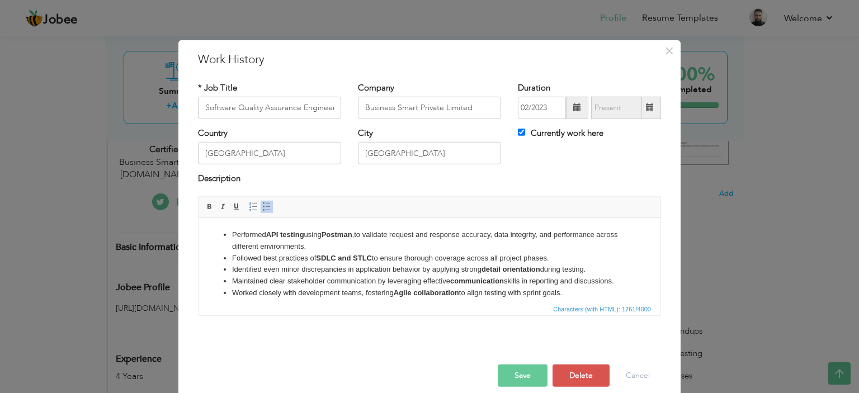
click at [289, 255] on li "Followed best practices of SDLC and STLC to ensure thorough coverage across all…" at bounding box center [429, 258] width 395 height 12
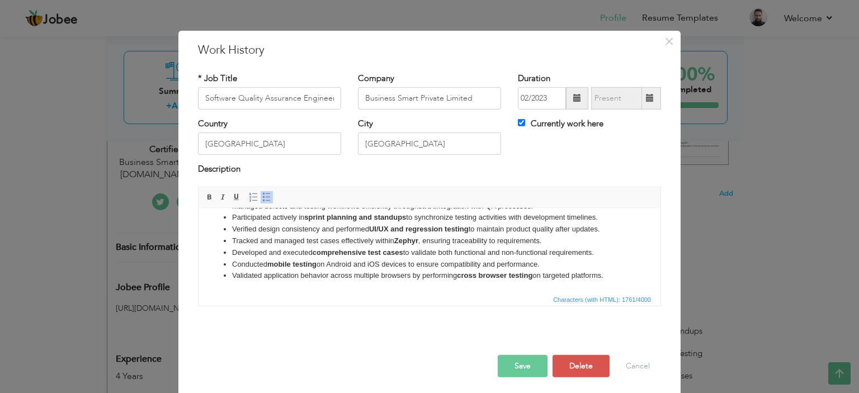
scroll to position [12, 0]
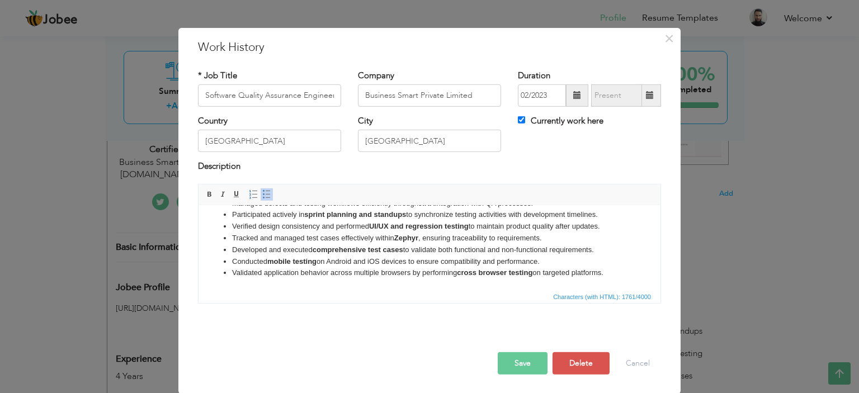
click at [525, 363] on button "Save" at bounding box center [523, 363] width 50 height 22
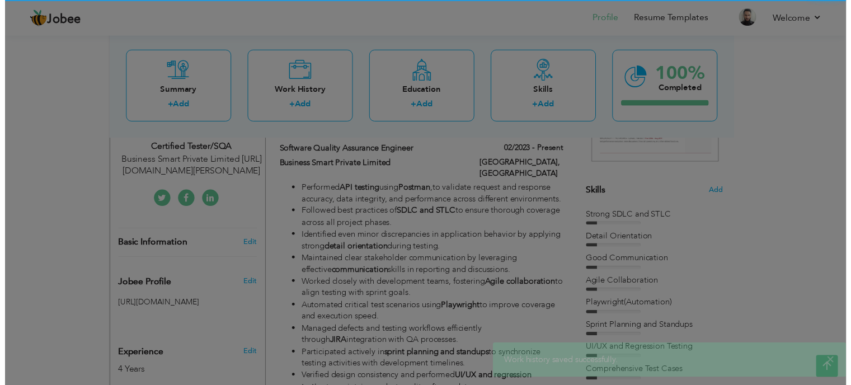
scroll to position [0, 0]
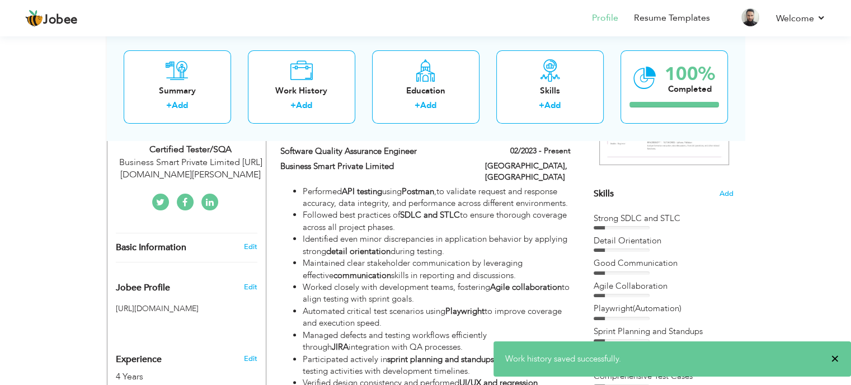
click at [836, 359] on span "×" at bounding box center [835, 358] width 8 height 11
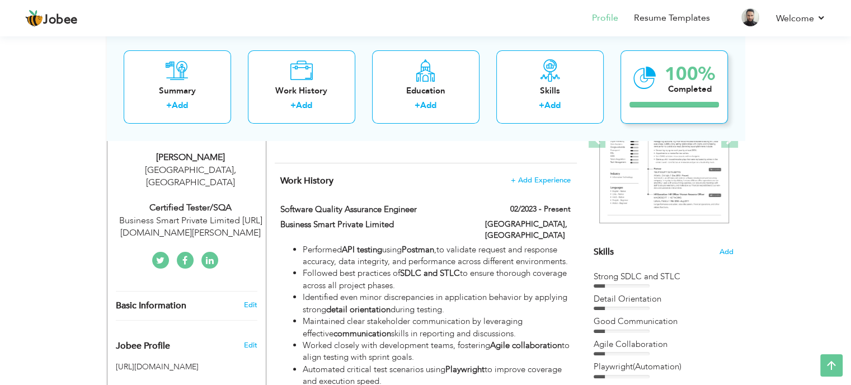
scroll to position [143, 0]
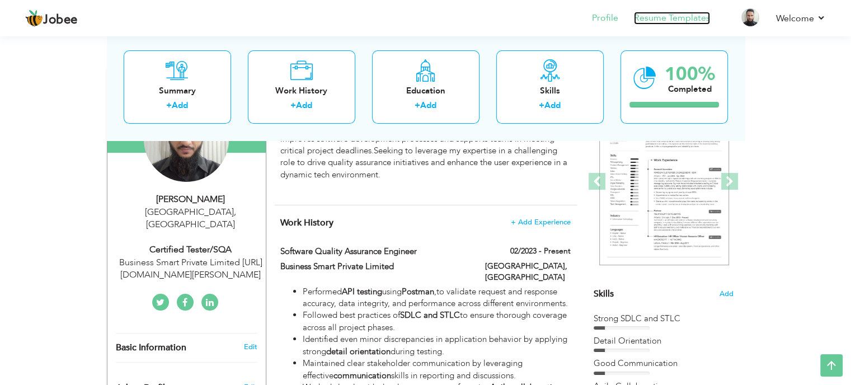
click at [689, 21] on link "Resume Templates" at bounding box center [672, 18] width 76 height 13
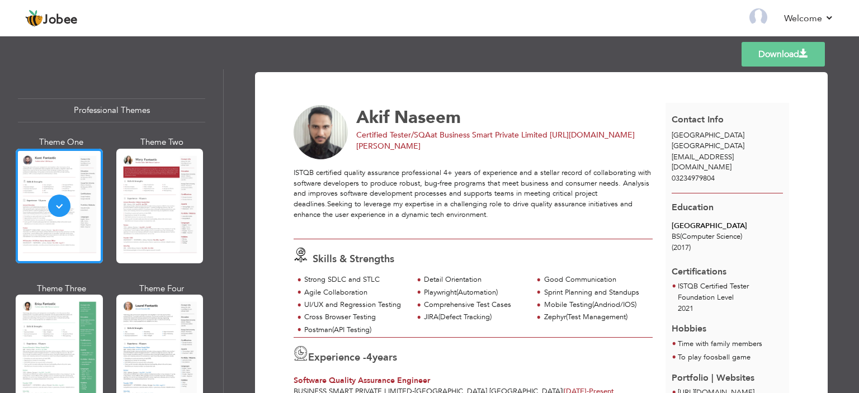
drag, startPoint x: 659, startPoint y: 81, endPoint x: 656, endPoint y: 86, distance: 5.8
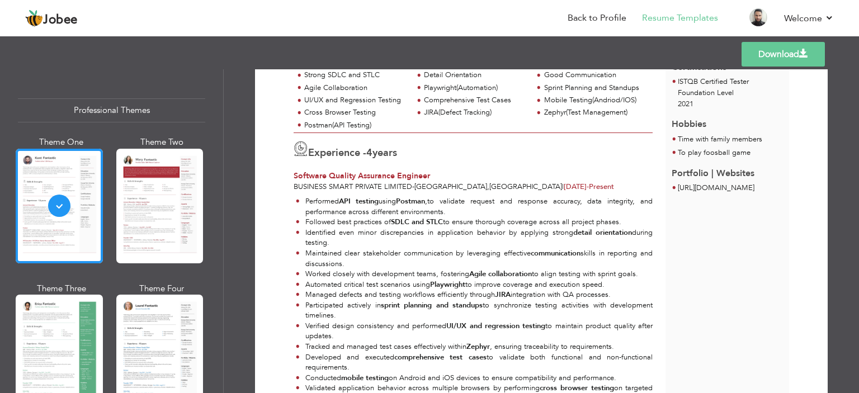
scroll to position [224, 0]
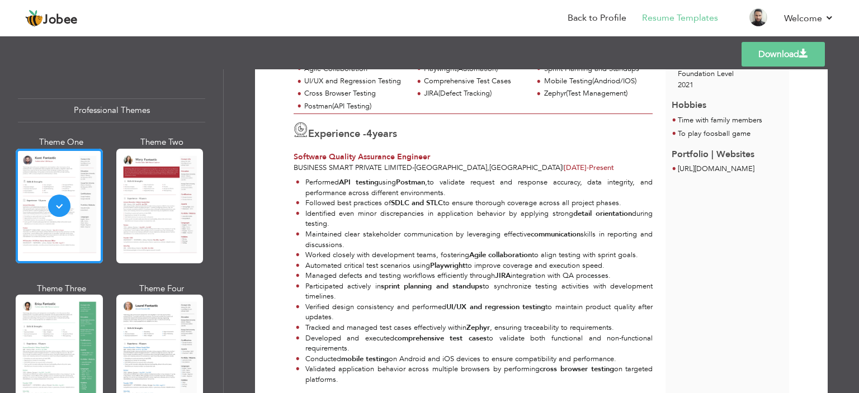
click at [806, 49] on span at bounding box center [804, 53] width 9 height 9
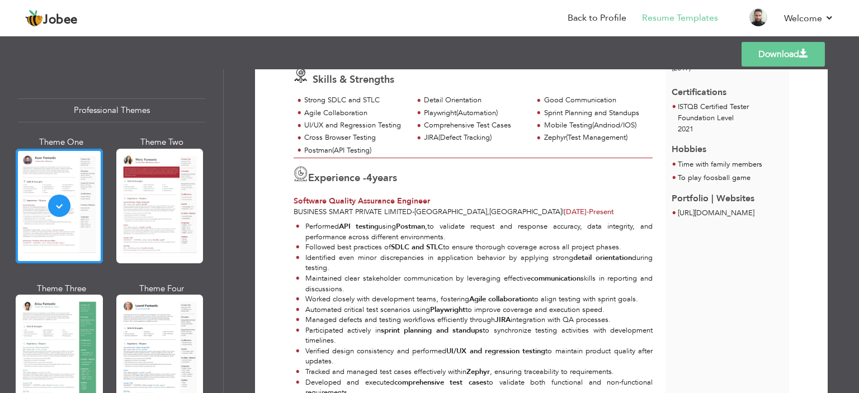
scroll to position [168, 0]
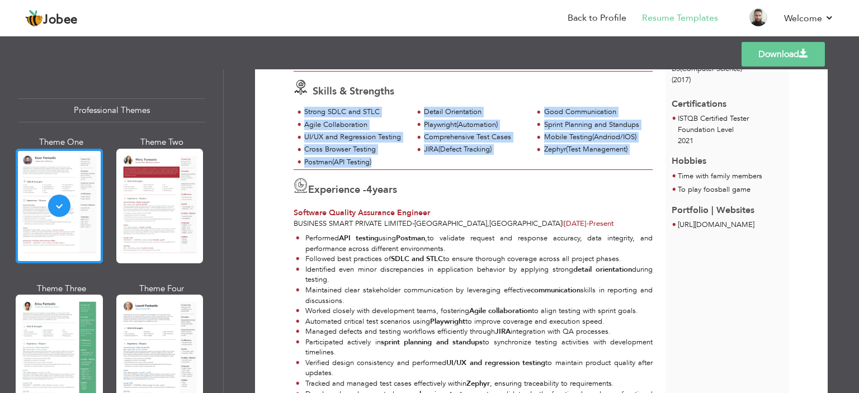
drag, startPoint x: 389, startPoint y: 159, endPoint x: 303, endPoint y: 115, distance: 97.3
click at [303, 115] on div "Strong SDLC and STLC Detail Orientation Good Communication Agile Collaboration" at bounding box center [473, 138] width 359 height 63
copy div "Strong SDLC and STLC Detail Orientation Good Communication Agile Collaboration …"
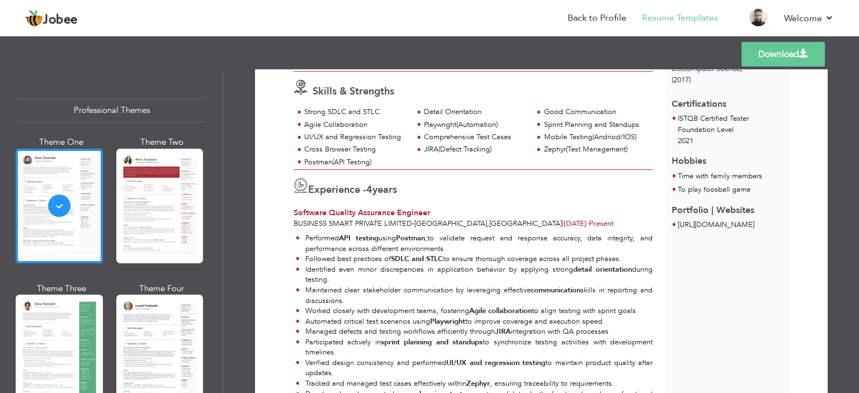
drag, startPoint x: 385, startPoint y: 302, endPoint x: 413, endPoint y: 285, distance: 33.1
drag, startPoint x: 450, startPoint y: 164, endPoint x: 645, endPoint y: 16, distance: 244.7
drag, startPoint x: 645, startPoint y: 16, endPoint x: 647, endPoint y: 11, distance: 5.8
drag, startPoint x: 647, startPoint y: 11, endPoint x: 652, endPoint y: 20, distance: 9.8
